Goal: Transaction & Acquisition: Purchase product/service

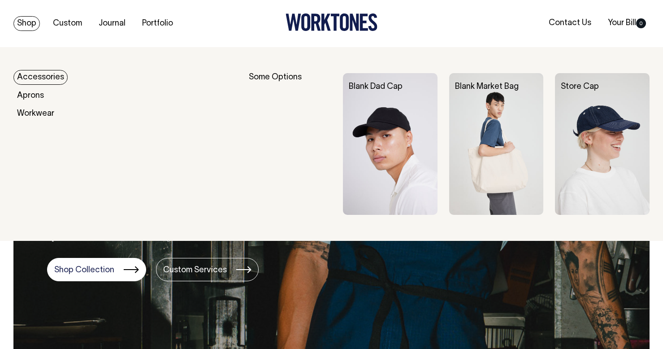
click at [25, 23] on link "Shop" at bounding box center [26, 23] width 26 height 15
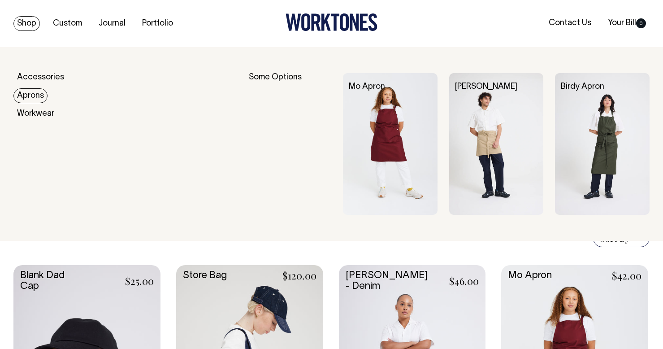
click at [36, 97] on link "Aprons" at bounding box center [30, 95] width 34 height 15
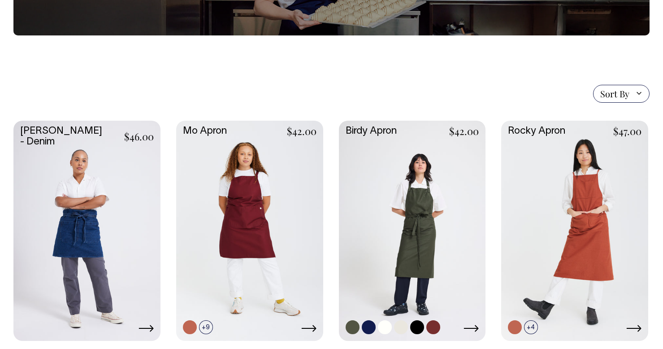
scroll to position [156, 0]
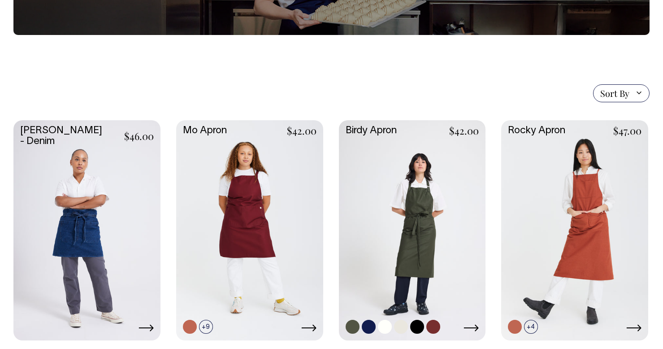
click at [413, 246] on link at bounding box center [412, 229] width 147 height 219
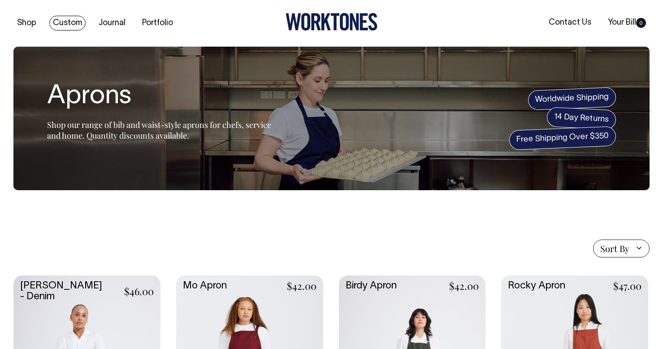
scroll to position [0, 0]
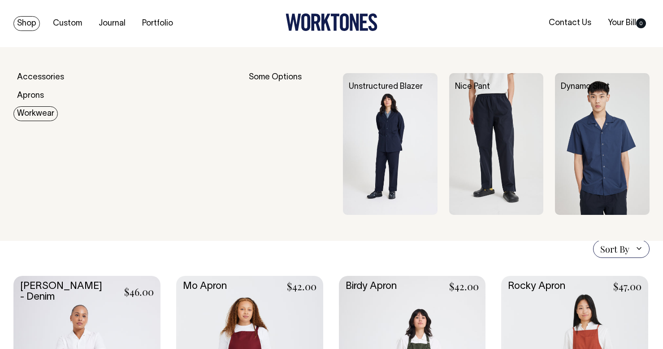
click at [397, 137] on img at bounding box center [390, 144] width 95 height 142
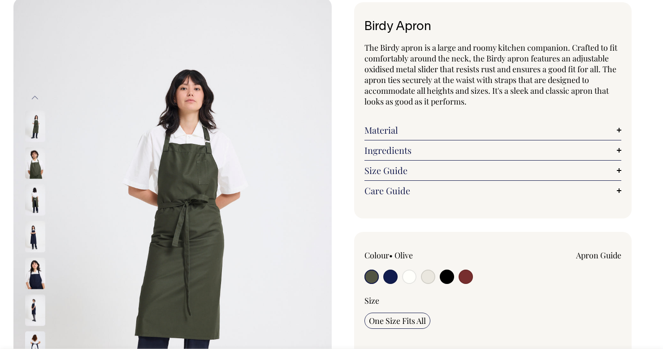
scroll to position [50, 0]
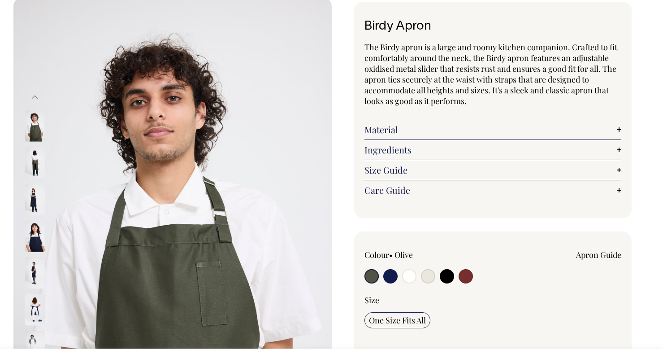
click at [467, 278] on input "radio" at bounding box center [466, 276] width 14 height 14
radio input "true"
select select "Burgundy"
click at [470, 276] on input "radio" at bounding box center [466, 276] width 14 height 14
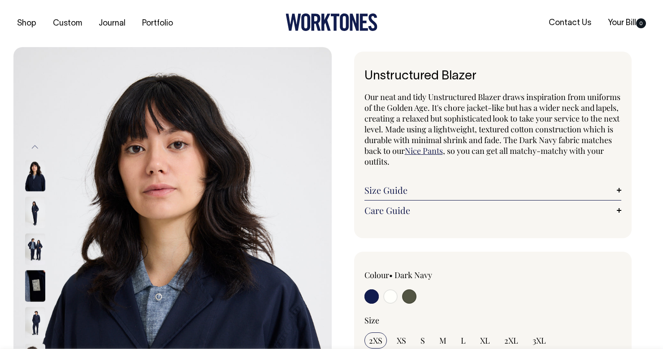
click at [408, 303] on input "radio" at bounding box center [409, 296] width 14 height 14
radio input "true"
select select "Olive"
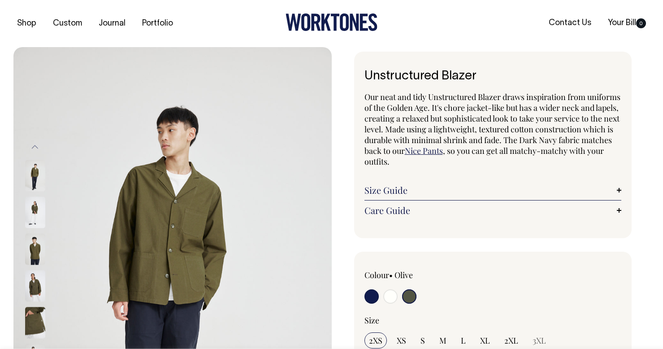
click at [394, 298] on input "radio" at bounding box center [390, 296] width 14 height 14
radio input "true"
select select "Off-White"
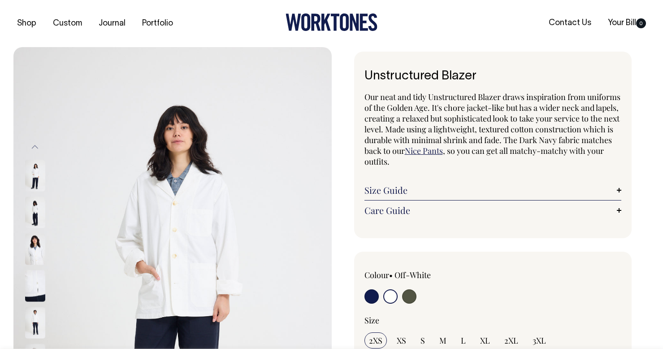
click at [378, 300] on label at bounding box center [371, 297] width 14 height 17
click at [378, 300] on input "radio" at bounding box center [371, 296] width 14 height 14
radio input "true"
select select "Dark Navy"
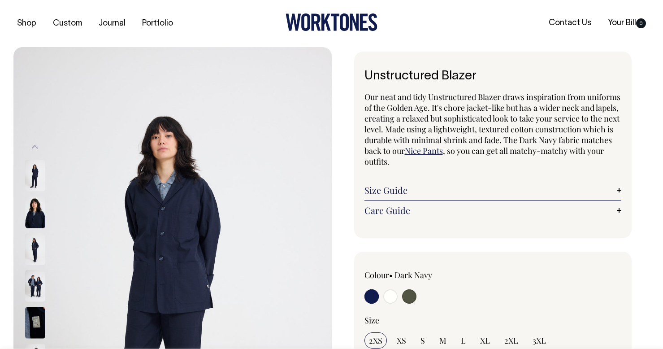
click at [408, 301] on input "radio" at bounding box center [409, 296] width 14 height 14
radio input "true"
select select "Olive"
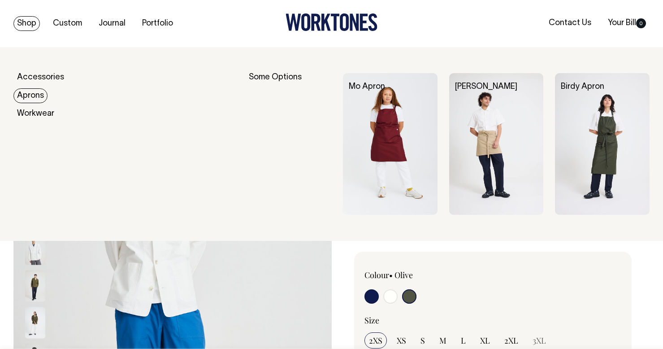
click at [32, 100] on link "Aprons" at bounding box center [30, 95] width 34 height 15
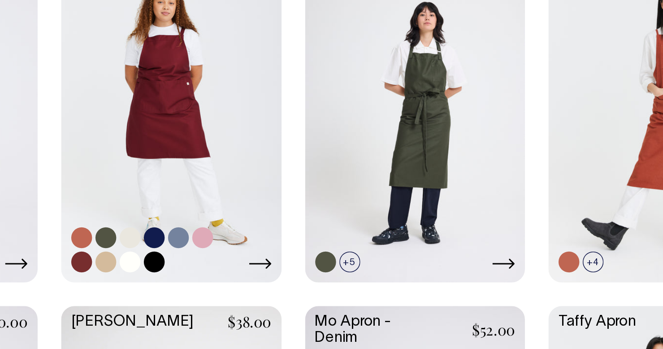
scroll to position [248, 0]
